Goal: Navigation & Orientation: Find specific page/section

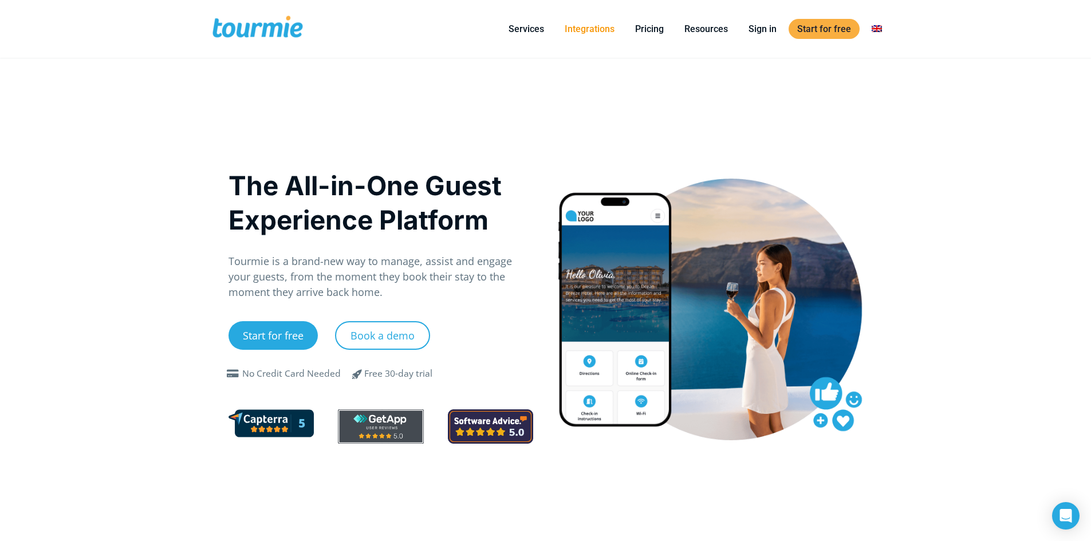
click at [593, 27] on link "Integrations" at bounding box center [589, 29] width 67 height 14
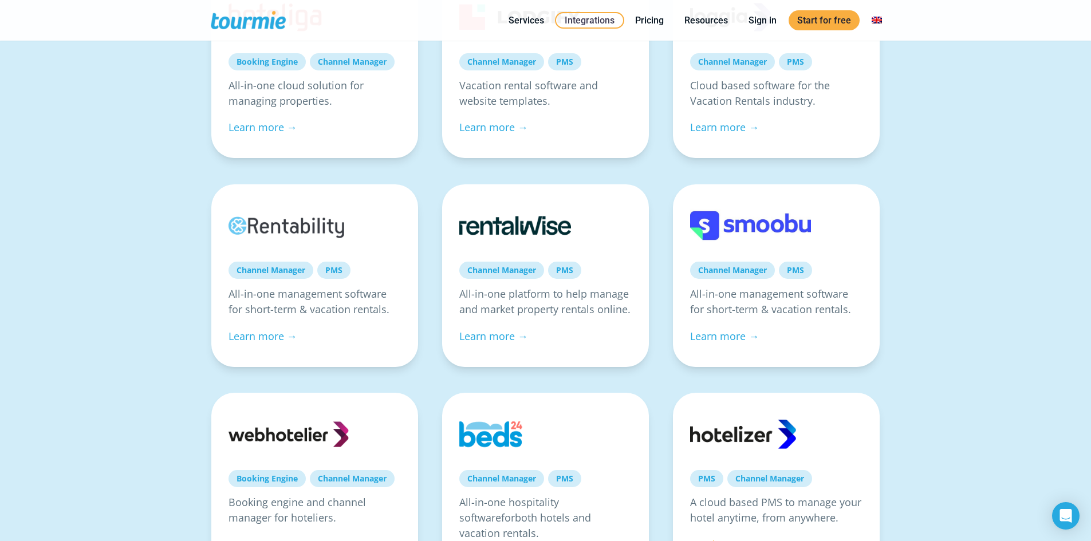
scroll to position [573, 0]
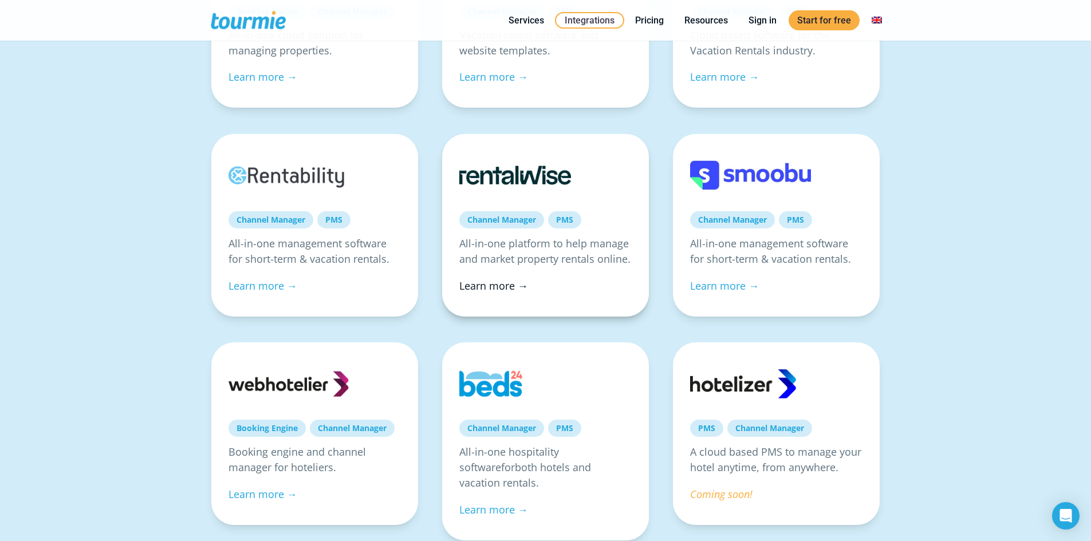
click at [498, 281] on link "Learn more →" at bounding box center [493, 286] width 69 height 14
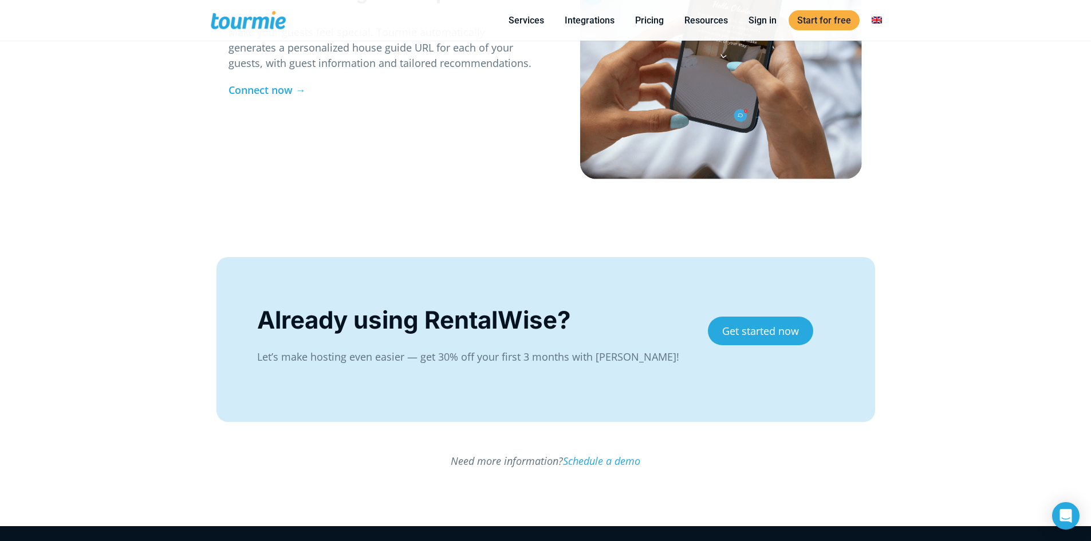
scroll to position [2109, 0]
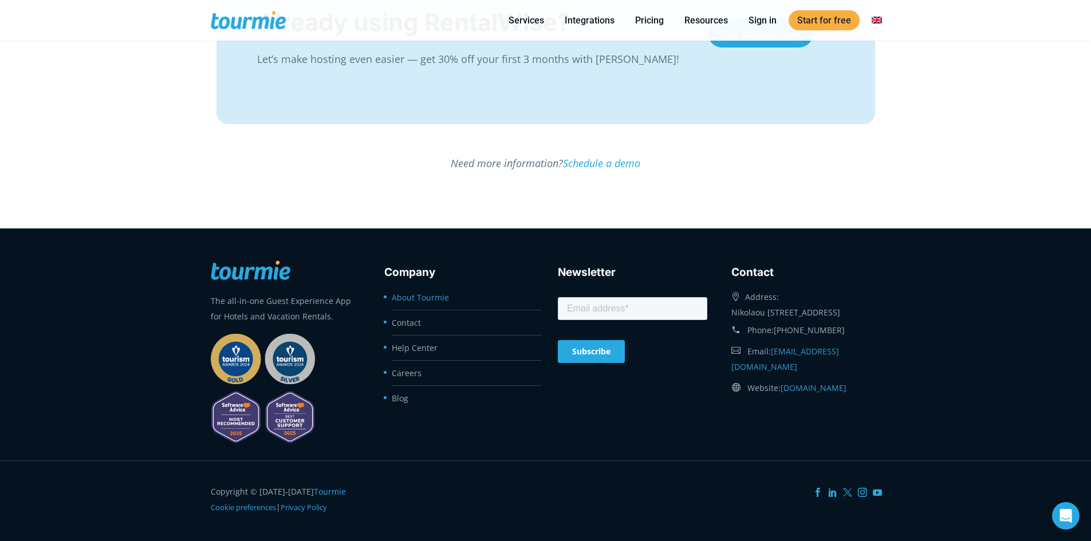
click at [415, 297] on link "About Tourmie" at bounding box center [420, 297] width 57 height 11
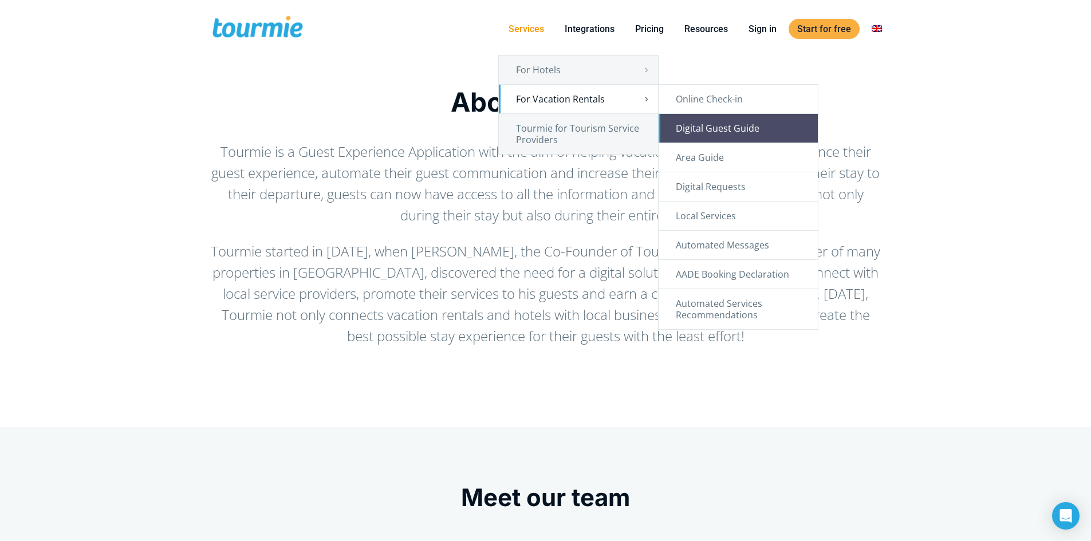
click at [775, 131] on link "Digital Guest Guide" at bounding box center [737, 128] width 159 height 29
